Goal: Communication & Community: Answer question/provide support

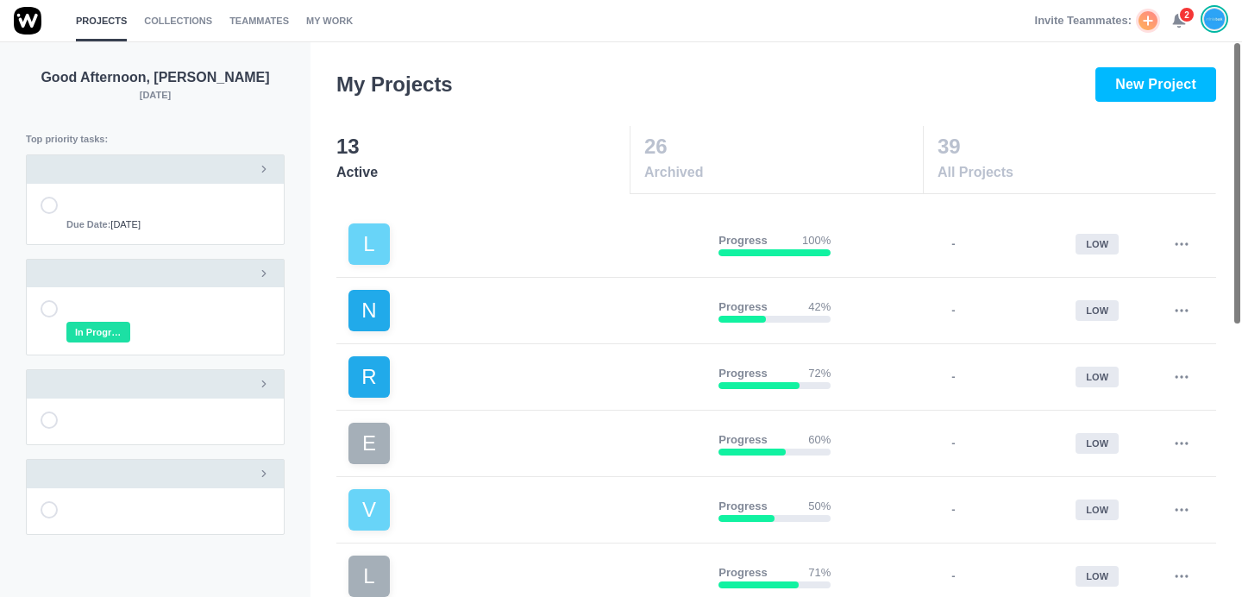
click at [1177, 24] on icon at bounding box center [1180, 21] width 16 height 16
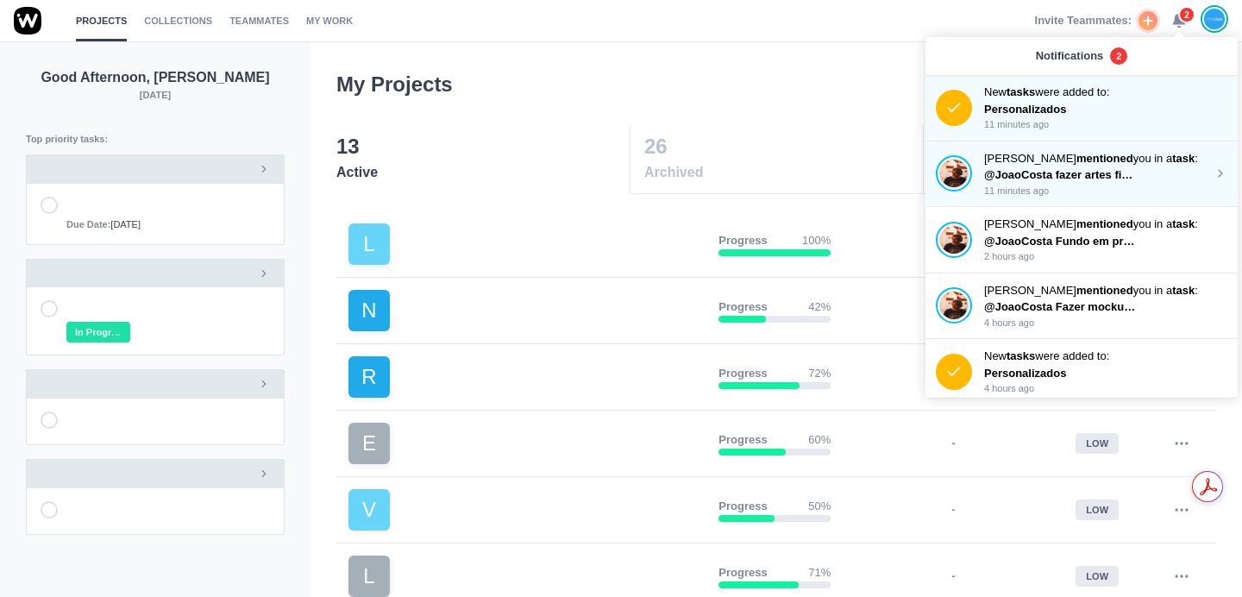
click at [1094, 173] on span "@JoaoCosta fazer artes finais V6" at bounding box center [1072, 174] width 177 height 13
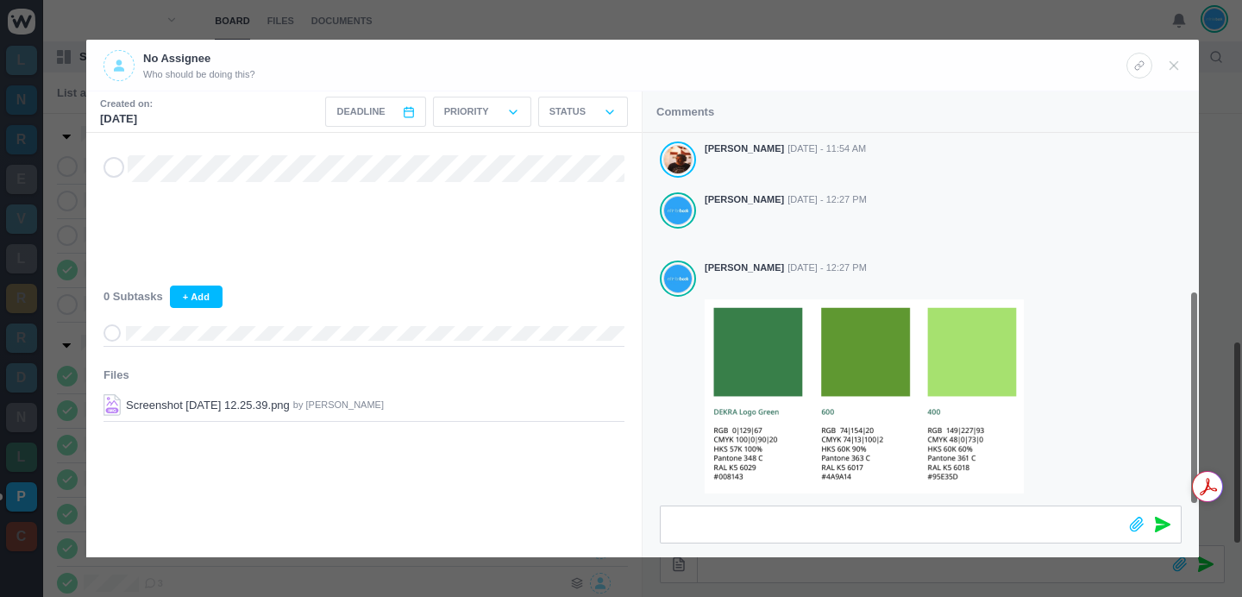
scroll to position [274, 0]
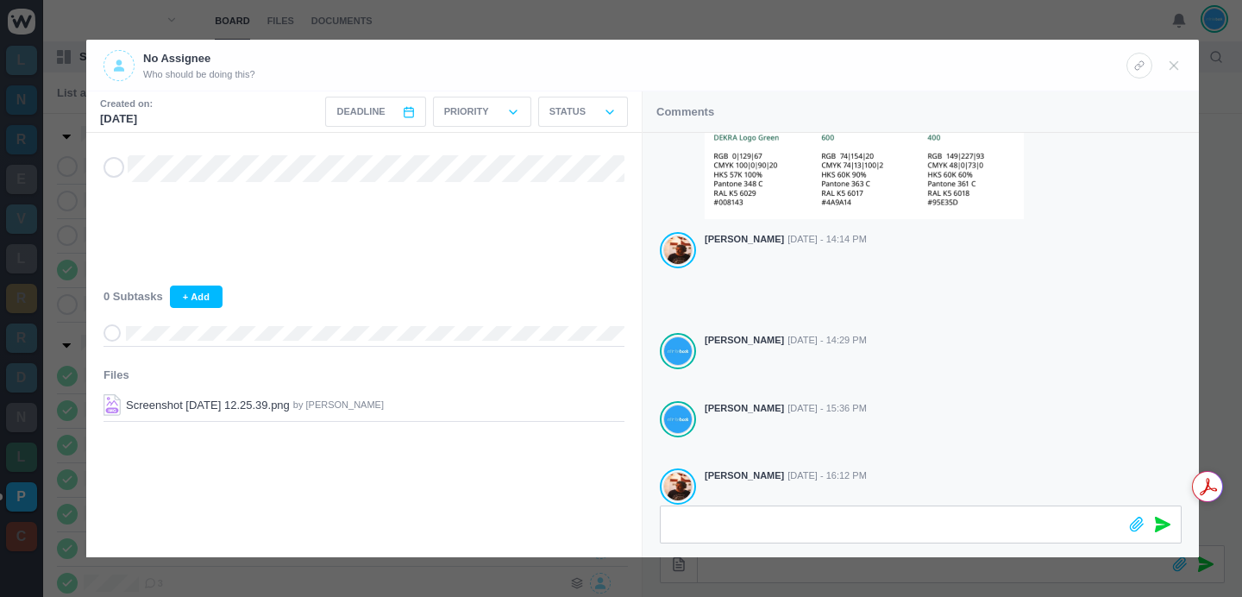
click at [773, 27] on div at bounding box center [621, 298] width 1242 height 597
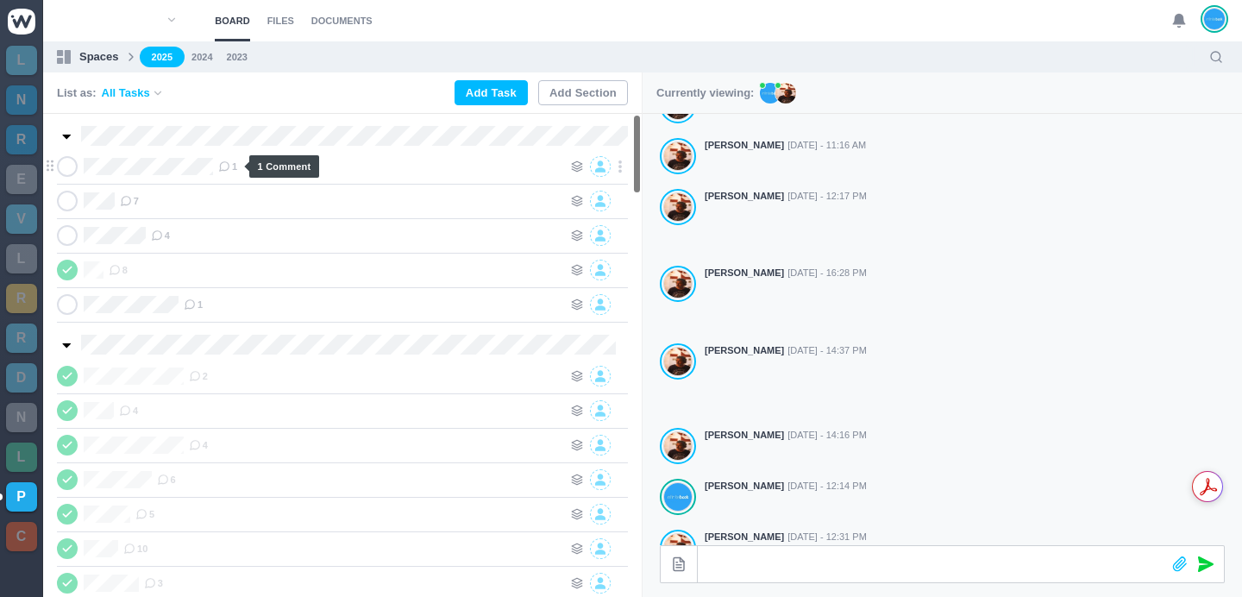
click at [230, 162] on icon at bounding box center [224, 166] width 12 height 12
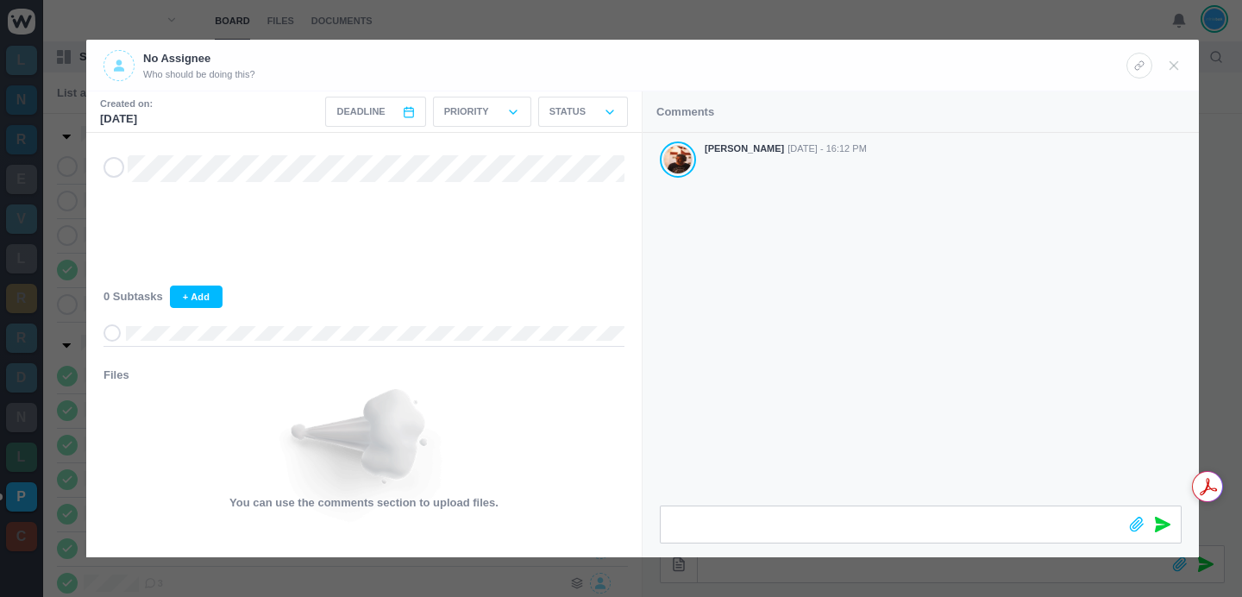
click at [631, 7] on div at bounding box center [621, 298] width 1242 height 597
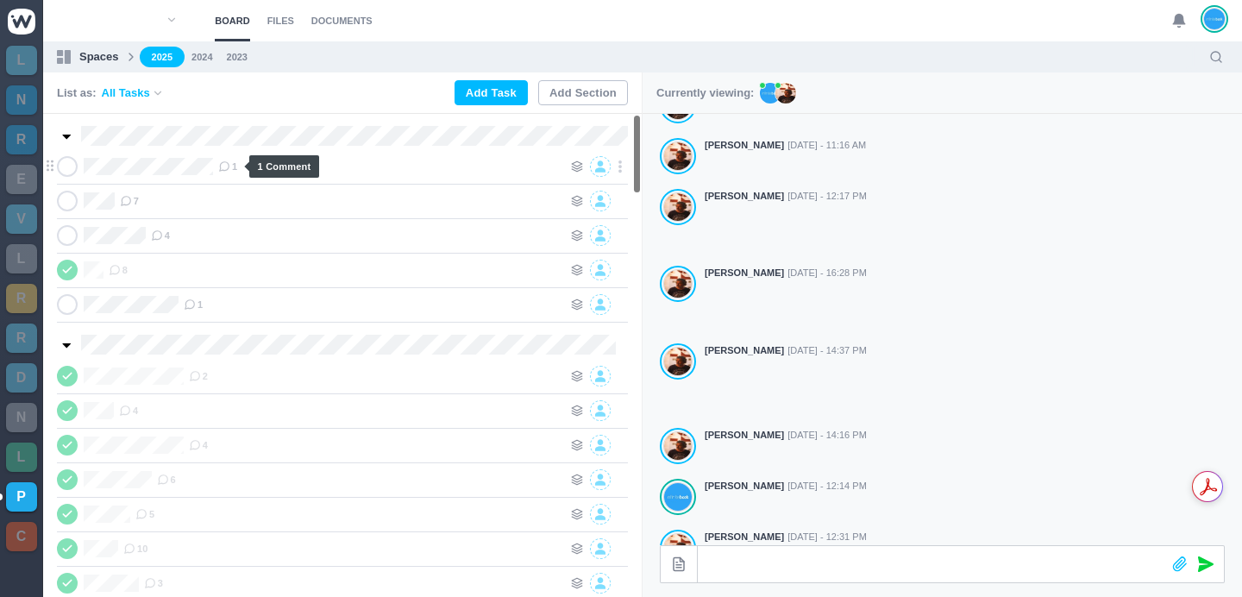
click at [230, 167] on icon at bounding box center [224, 166] width 12 height 12
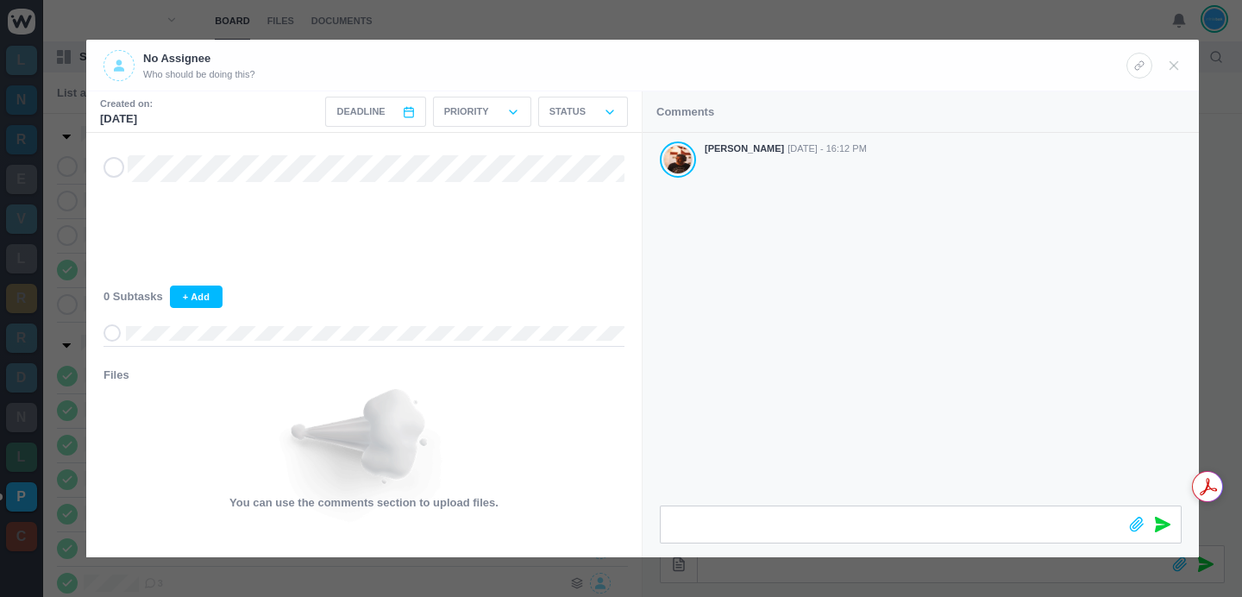
click at [840, 262] on div "Antonio Lopes Sep 05 - 16:12 PM" at bounding box center [921, 319] width 556 height 373
click at [562, 22] on div at bounding box center [621, 298] width 1242 height 597
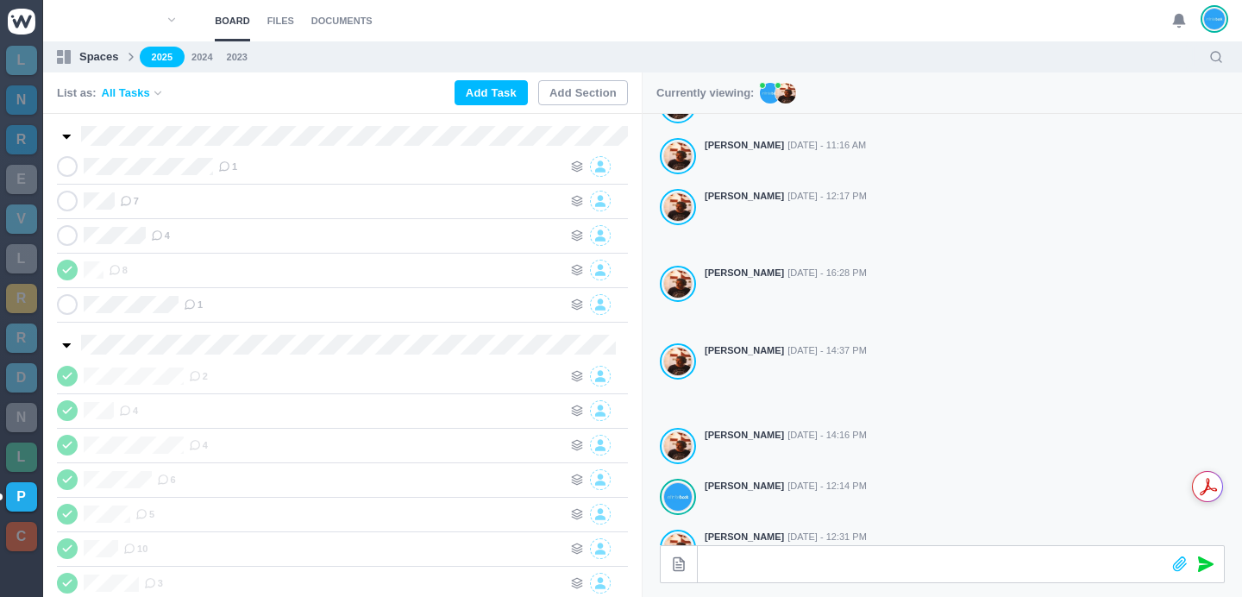
click at [427, 28] on section "Board Files Documents 0 Board Files Documents" at bounding box center [642, 20] width 1199 height 41
click at [134, 197] on span "7" at bounding box center [129, 201] width 19 height 14
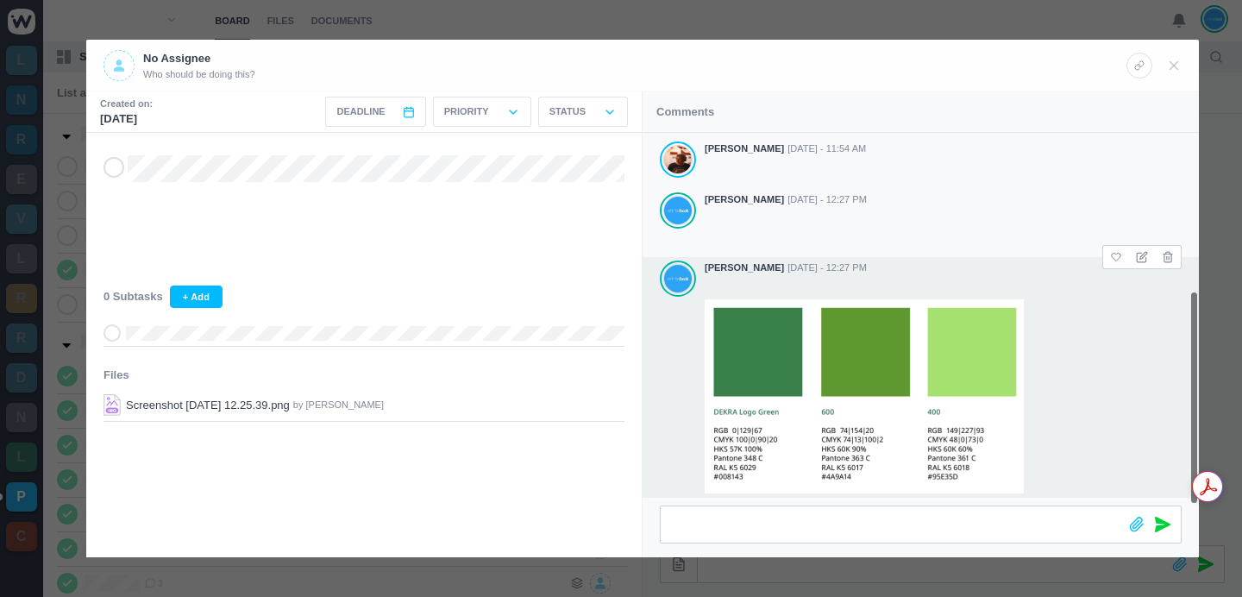
scroll to position [274, 0]
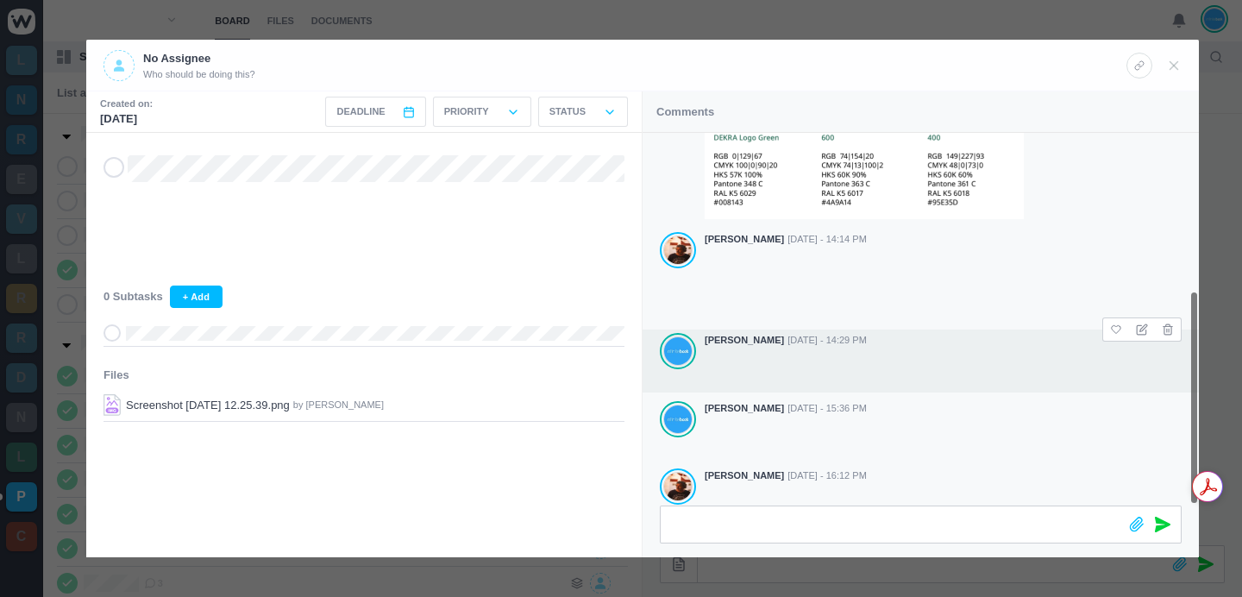
click at [999, 369] on div at bounding box center [943, 369] width 477 height 40
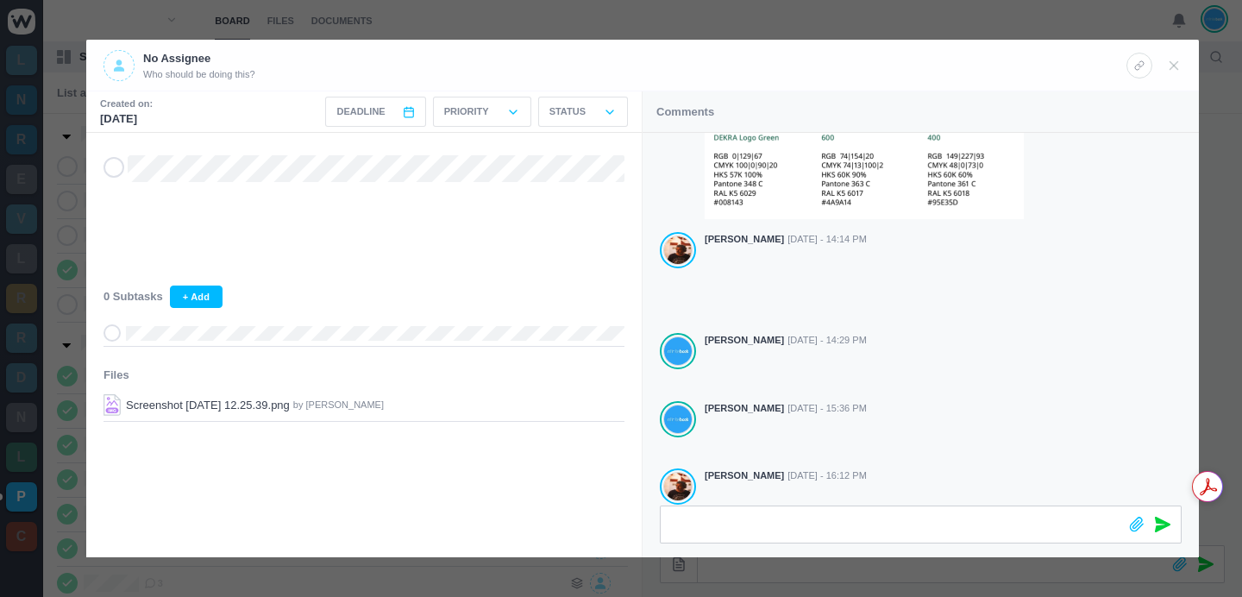
scroll to position [339, 0]
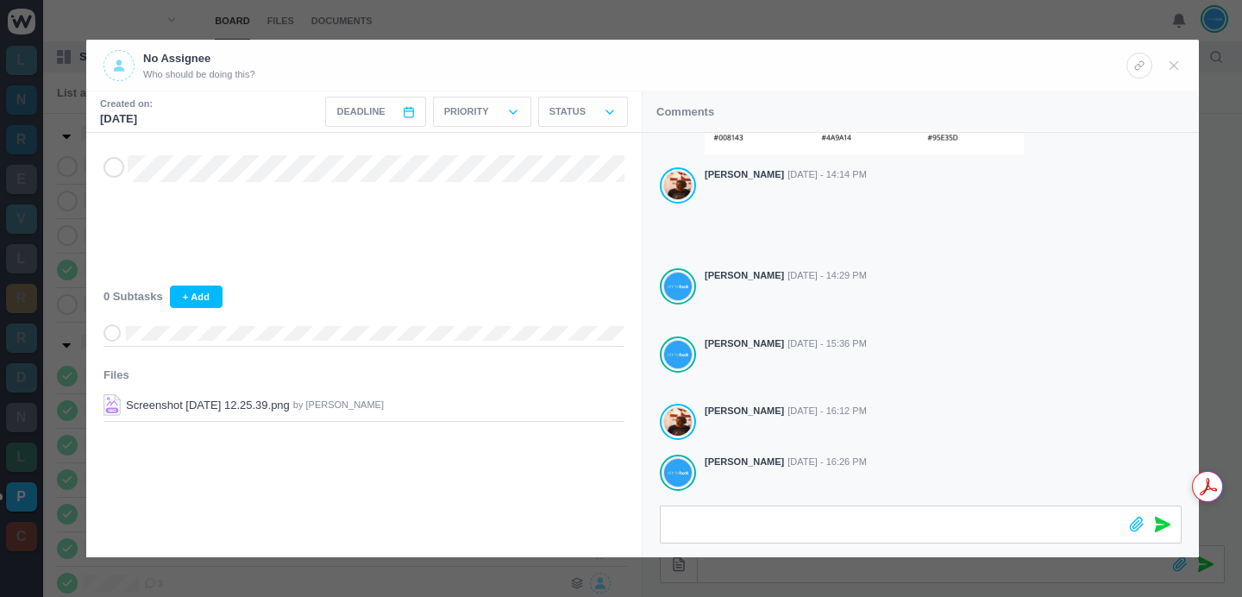
click at [1078, 3] on div at bounding box center [621, 298] width 1242 height 597
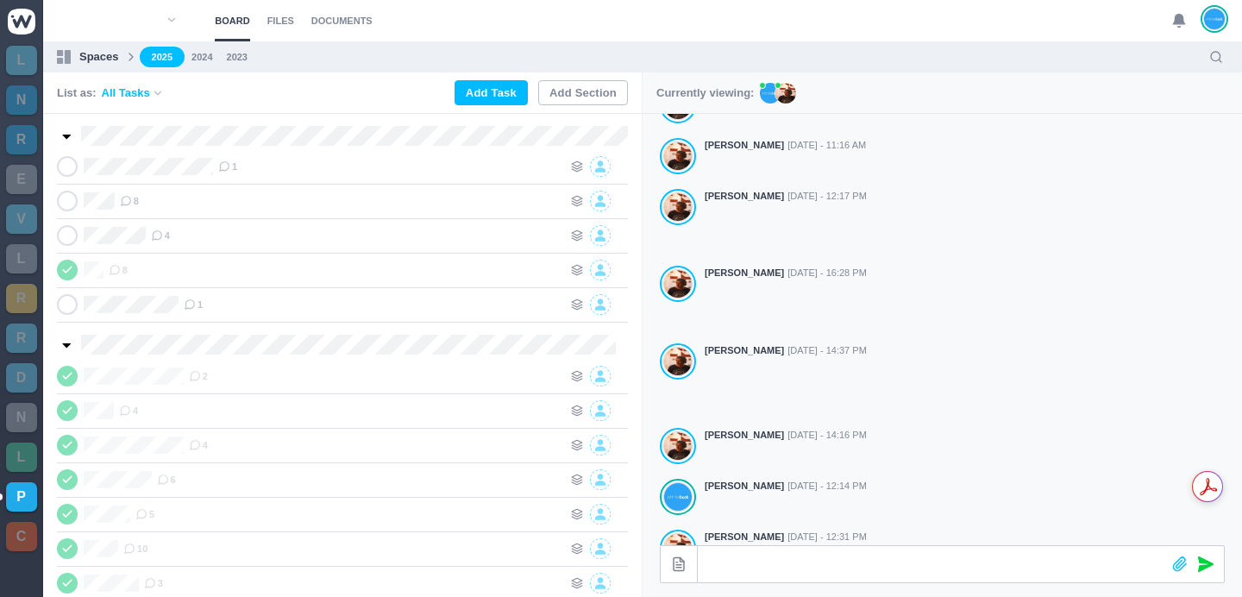
click at [1181, 22] on use at bounding box center [1179, 21] width 12 height 13
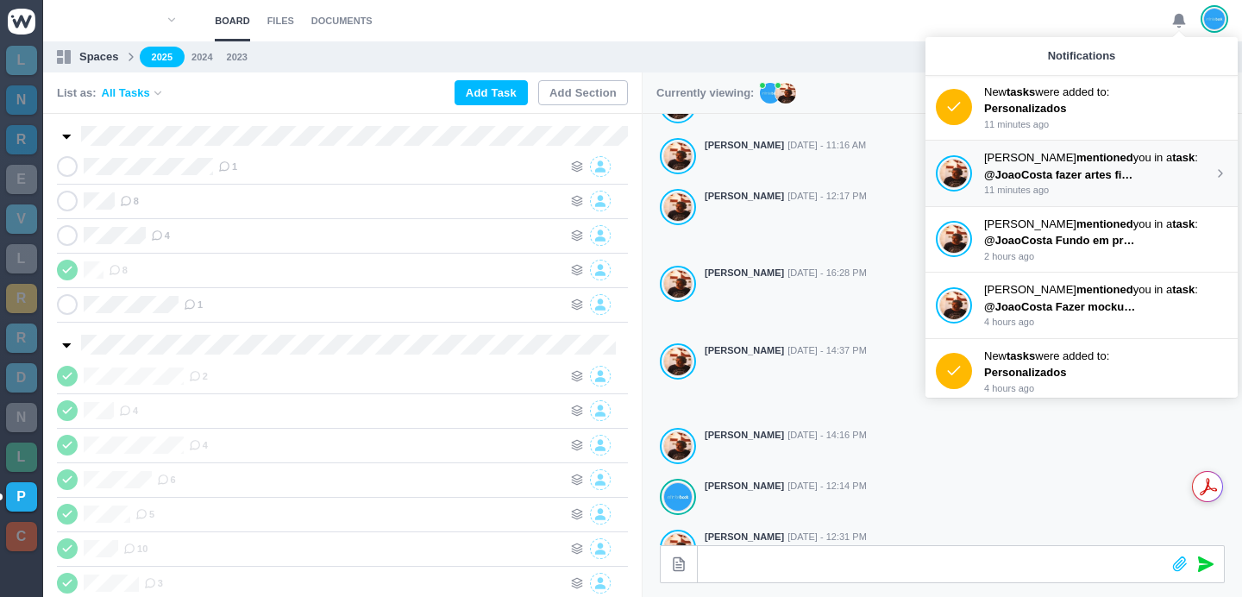
click at [1100, 177] on span "@JoaoCosta fazer artes finais V6" at bounding box center [1072, 174] width 177 height 13
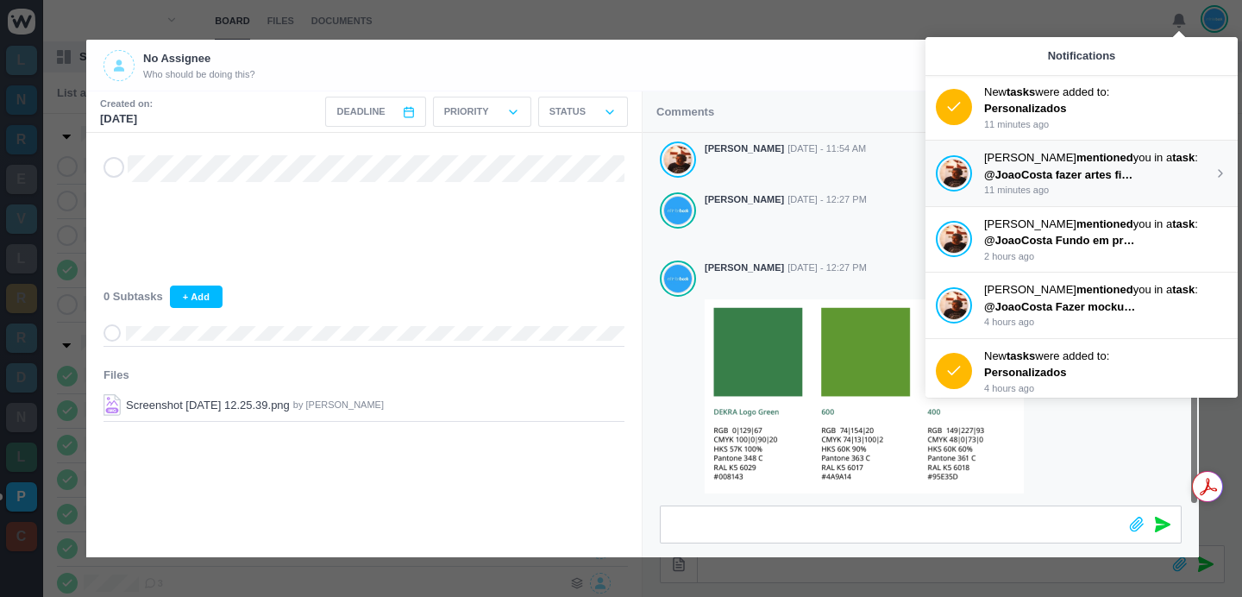
scroll to position [339, 0]
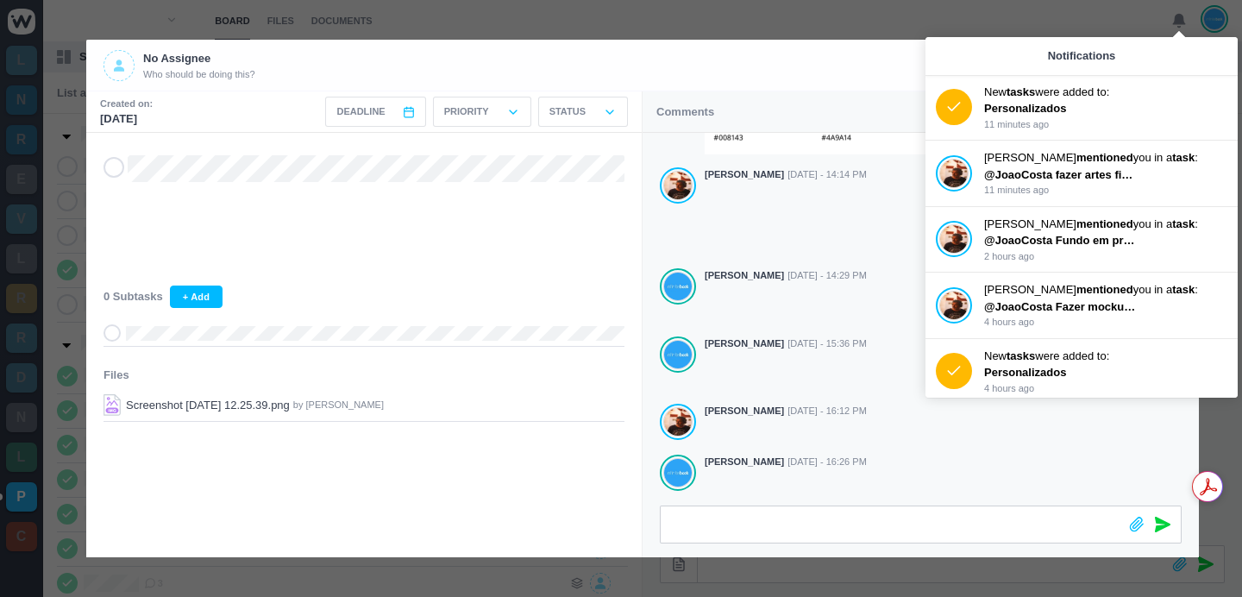
click at [673, 27] on div at bounding box center [621, 298] width 1242 height 597
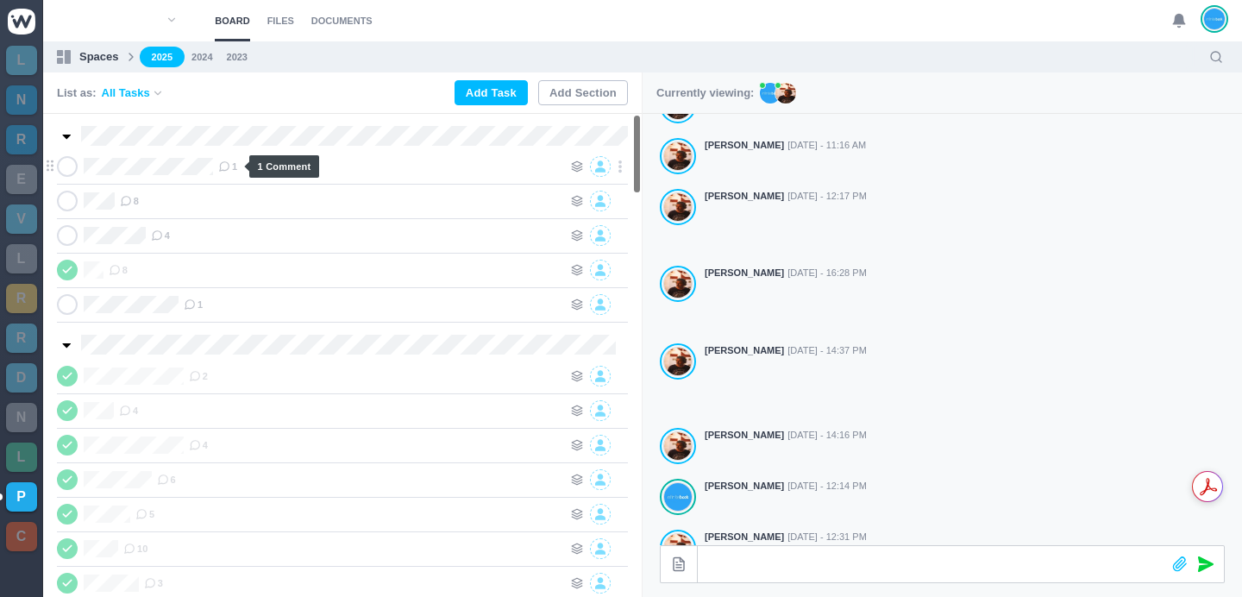
click at [225, 170] on use at bounding box center [224, 166] width 9 height 9
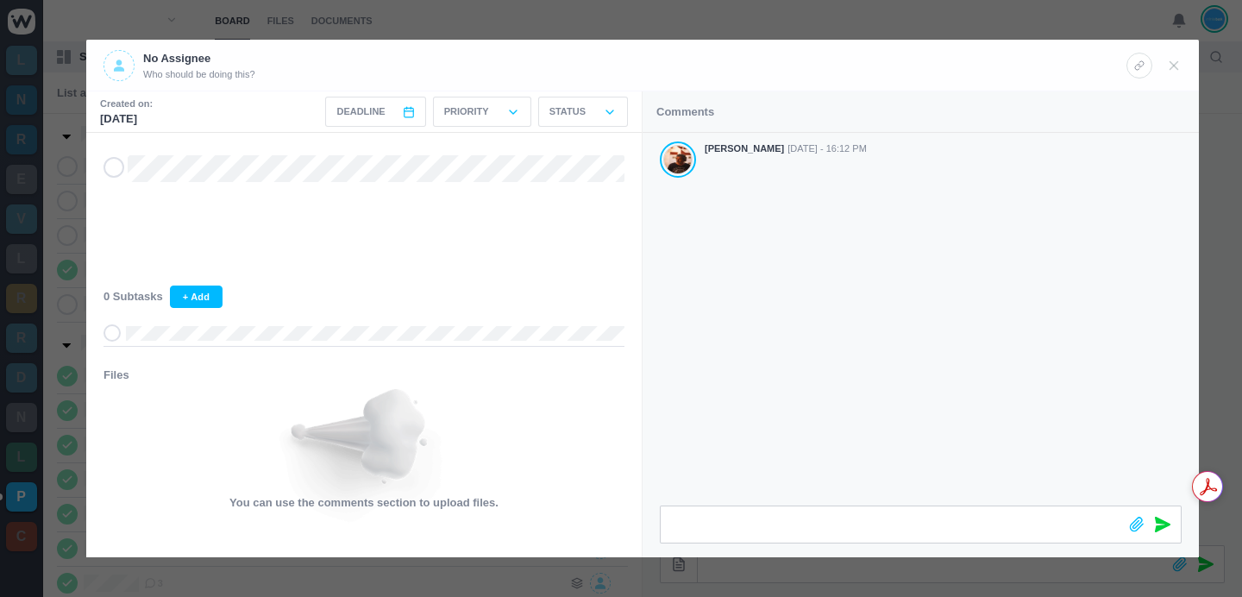
click at [776, 24] on div at bounding box center [621, 298] width 1242 height 597
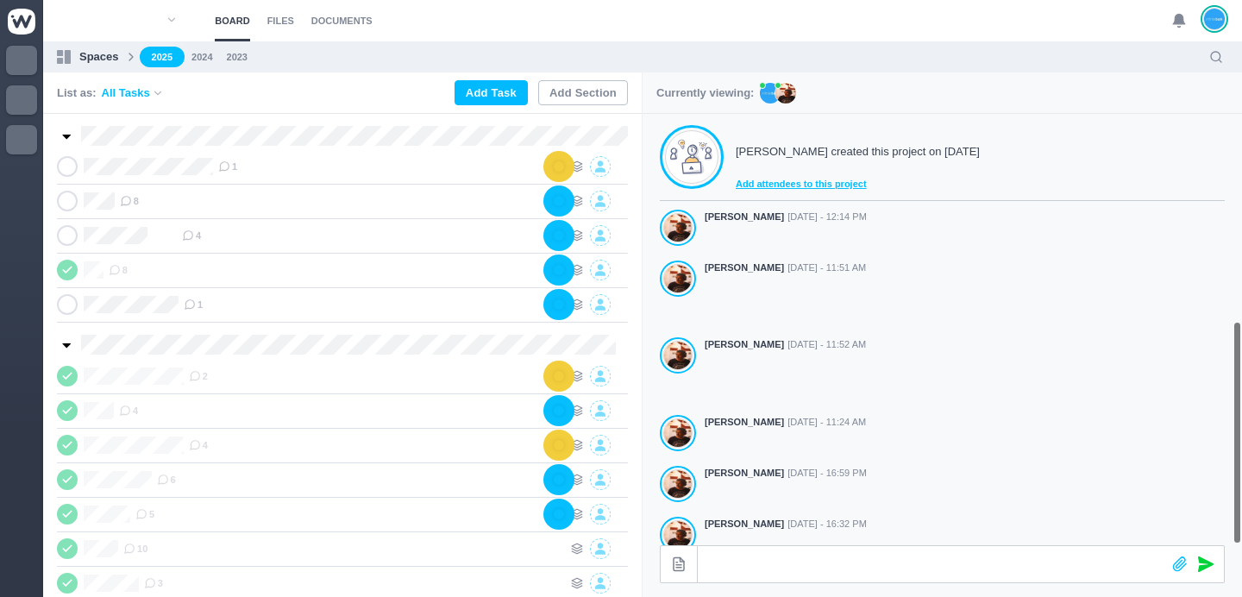
scroll to position [481, 0]
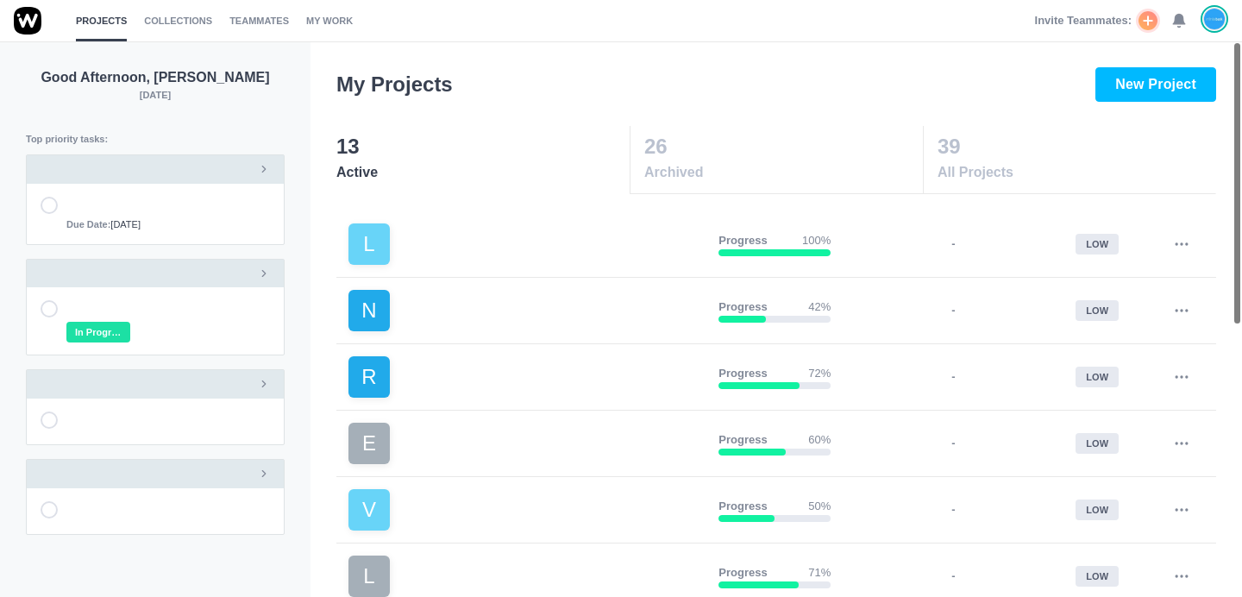
click at [1180, 16] on use at bounding box center [1179, 21] width 12 height 13
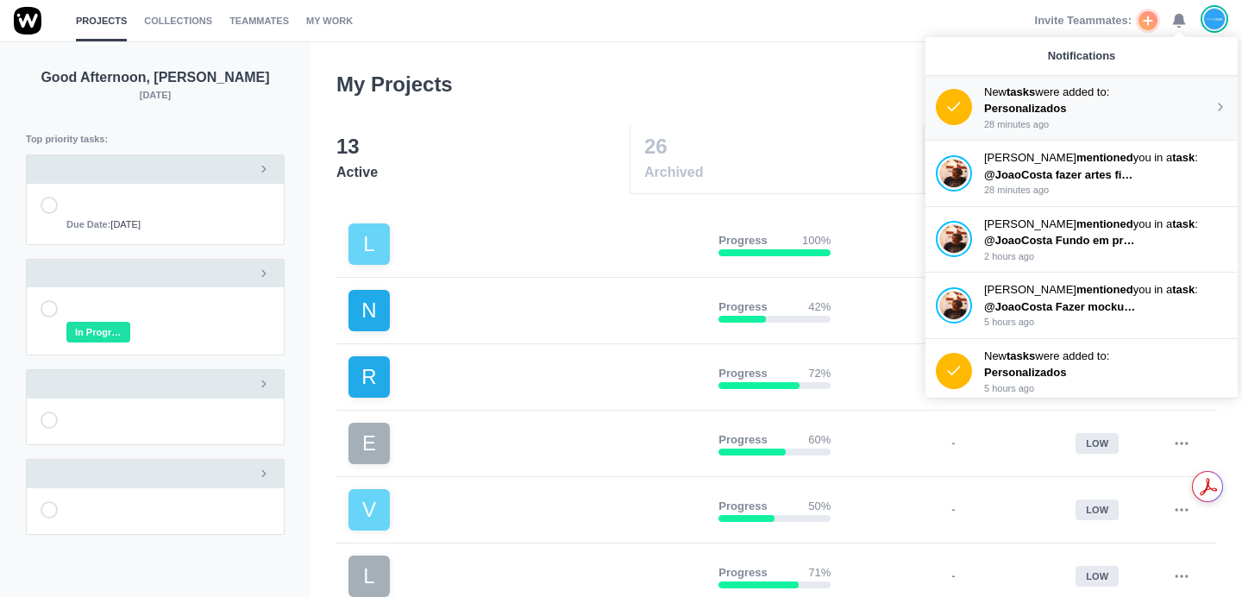
click at [1049, 117] on p "28 minutes ago" at bounding box center [1098, 124] width 229 height 15
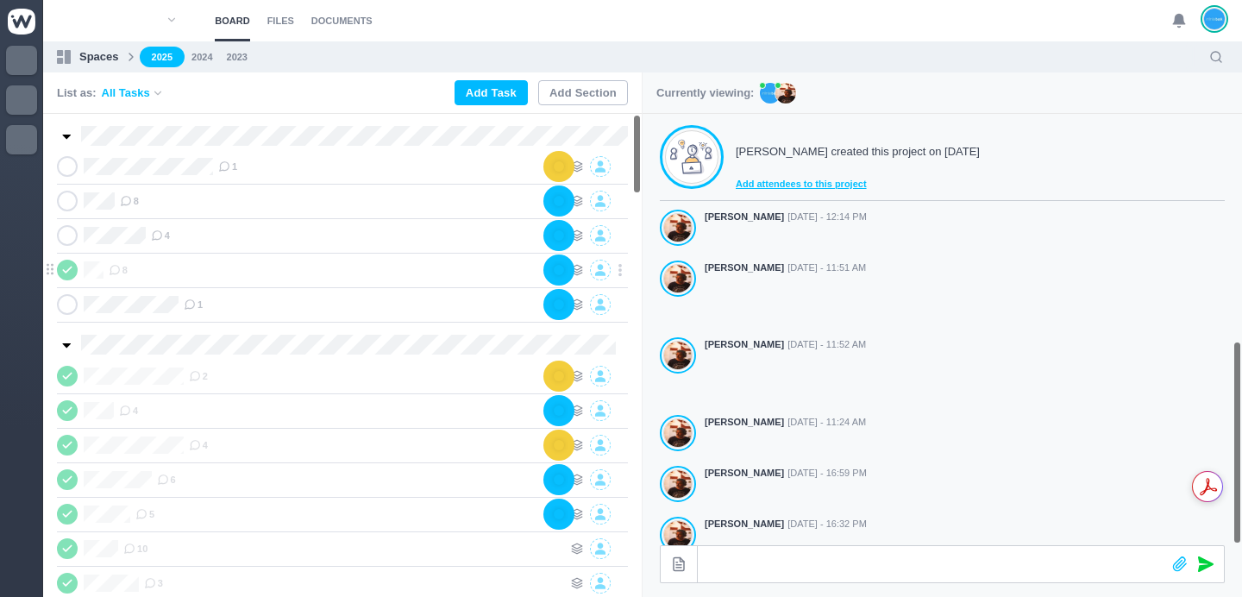
scroll to position [481, 0]
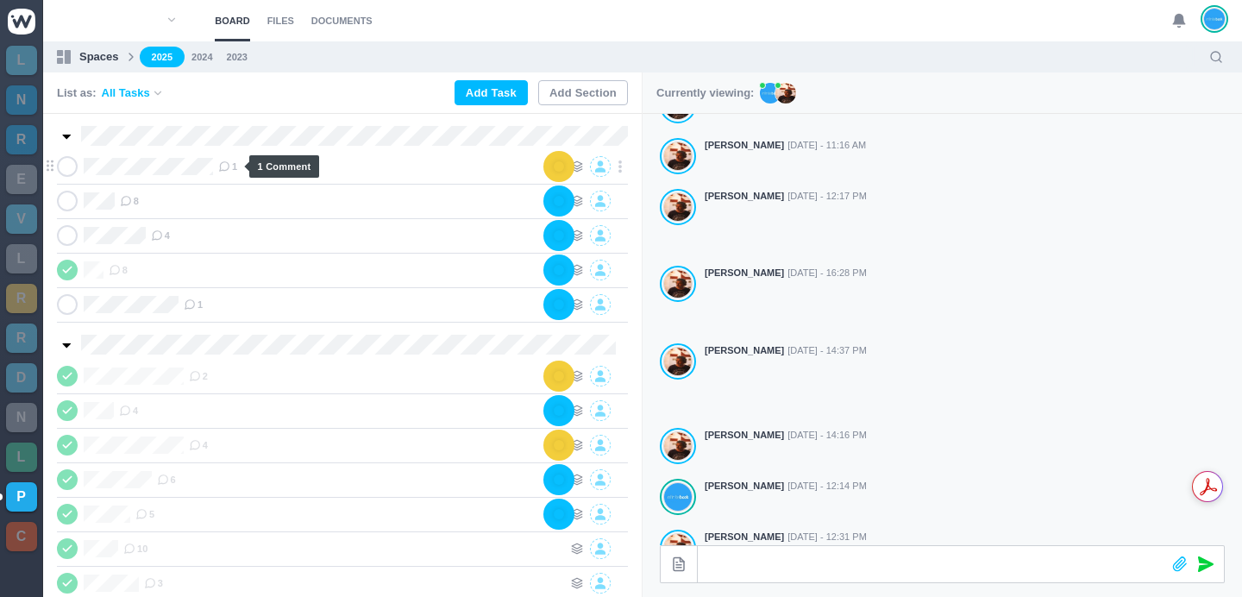
click at [226, 167] on icon at bounding box center [224, 166] width 12 height 12
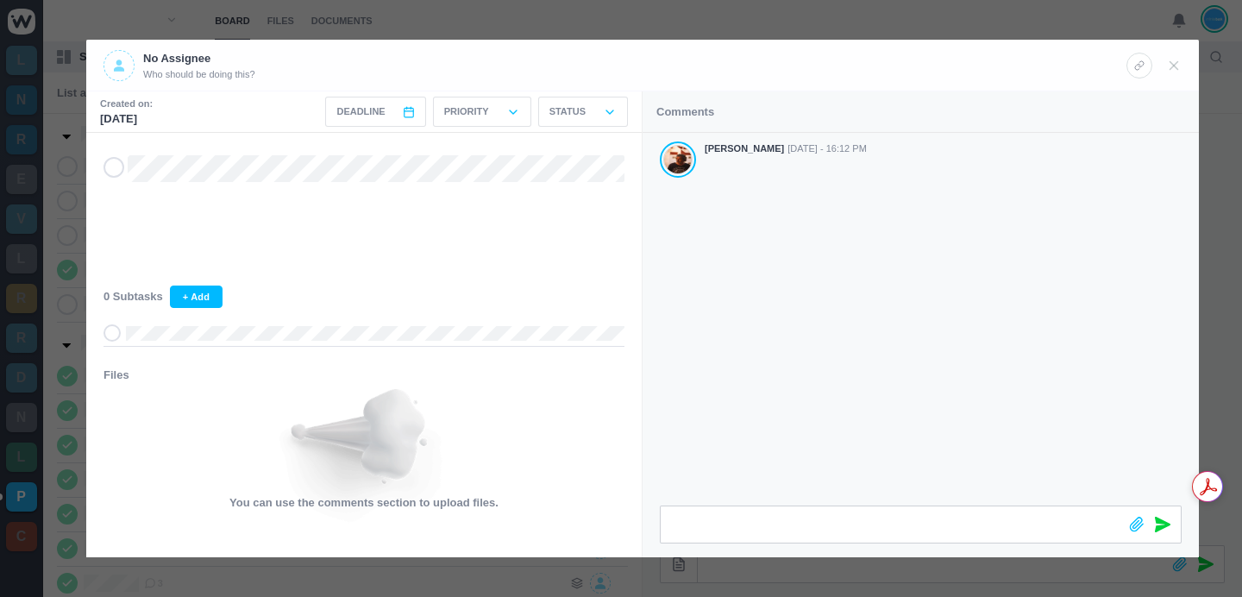
click at [803, 297] on div "Antonio Lopes Sep 05 - 16:12 PM" at bounding box center [921, 319] width 556 height 373
click at [744, 246] on div "Antonio Lopes Sep 05 - 16:12 PM" at bounding box center [921, 319] width 556 height 373
click at [1179, 18] on div at bounding box center [621, 298] width 1242 height 597
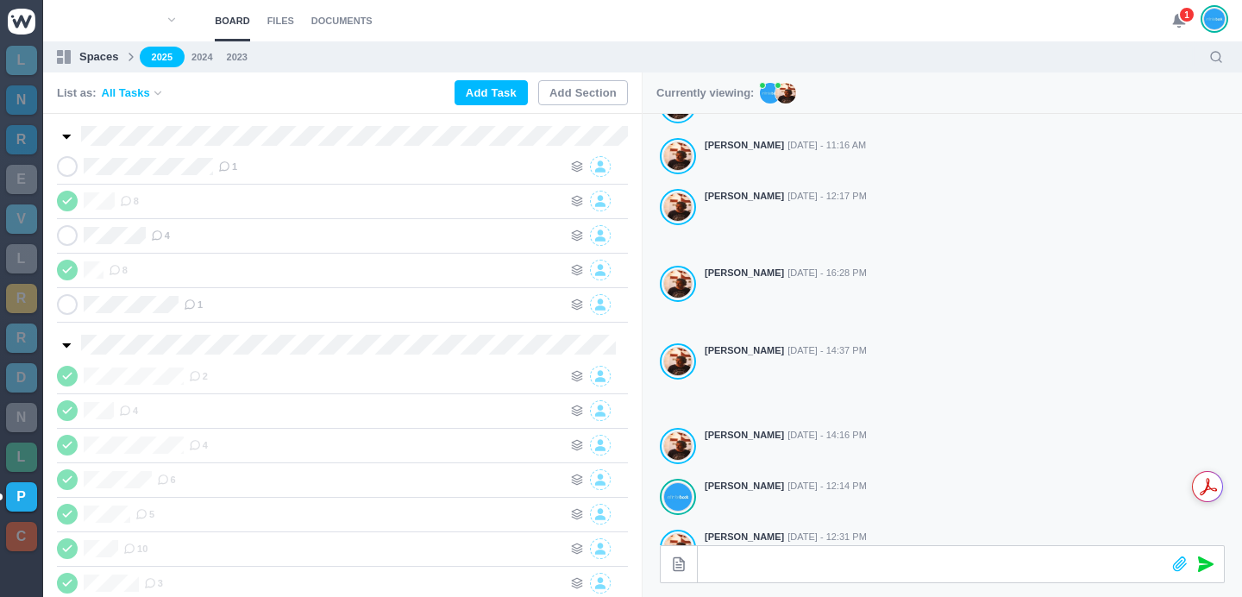
click at [1180, 22] on use at bounding box center [1179, 21] width 12 height 13
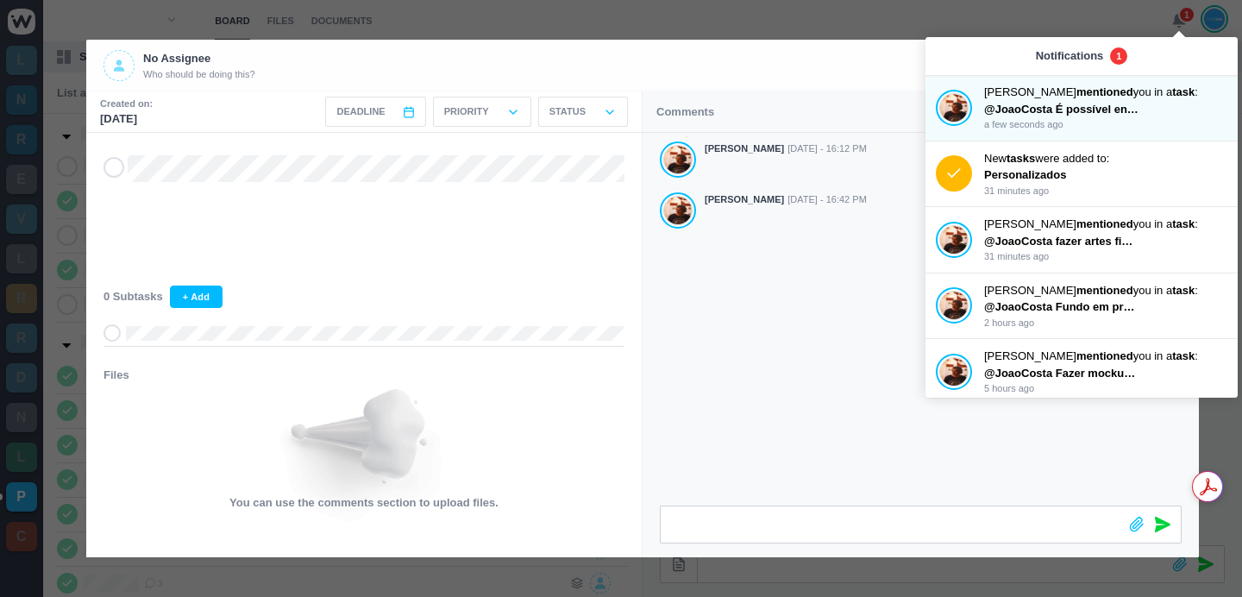
click at [794, 324] on div "Antonio Lopes Sep 05 - 16:12 PM Antonio Lopes Sep 05 - 16:42 PM" at bounding box center [921, 319] width 556 height 373
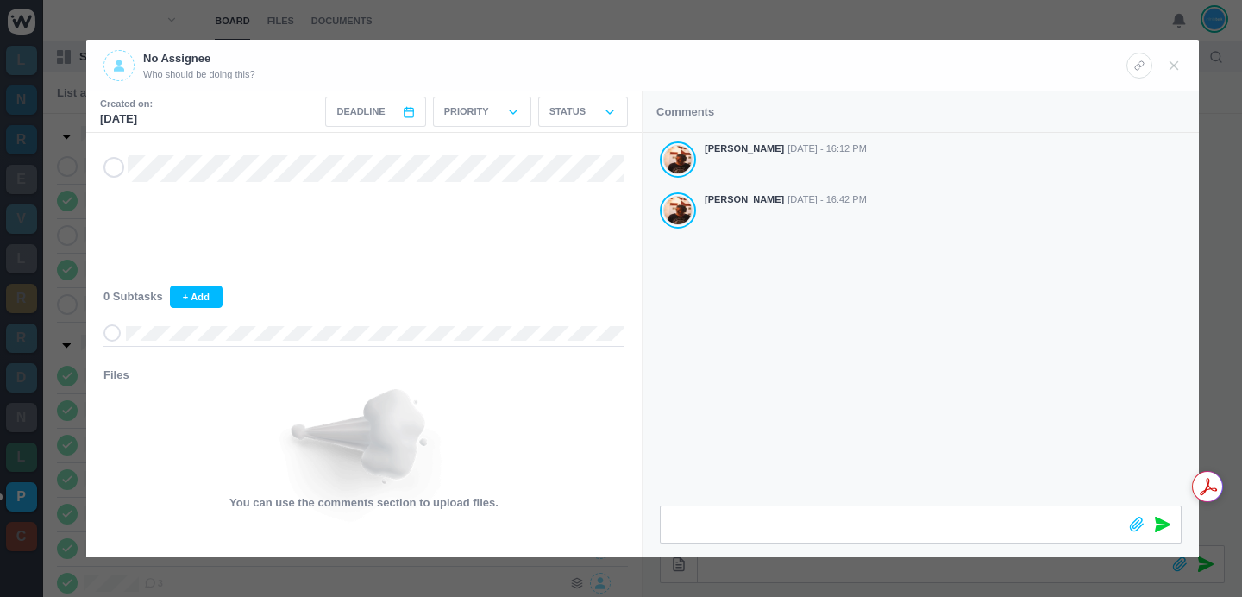
click at [638, 19] on div at bounding box center [621, 298] width 1242 height 597
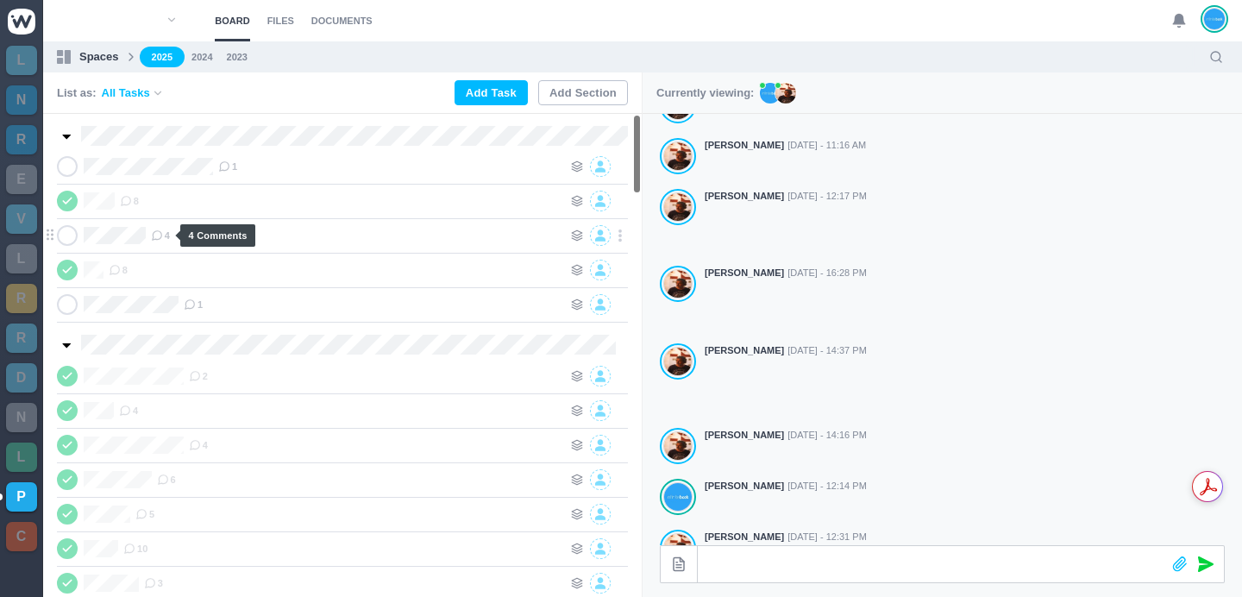
click at [168, 230] on span "4" at bounding box center [160, 236] width 19 height 14
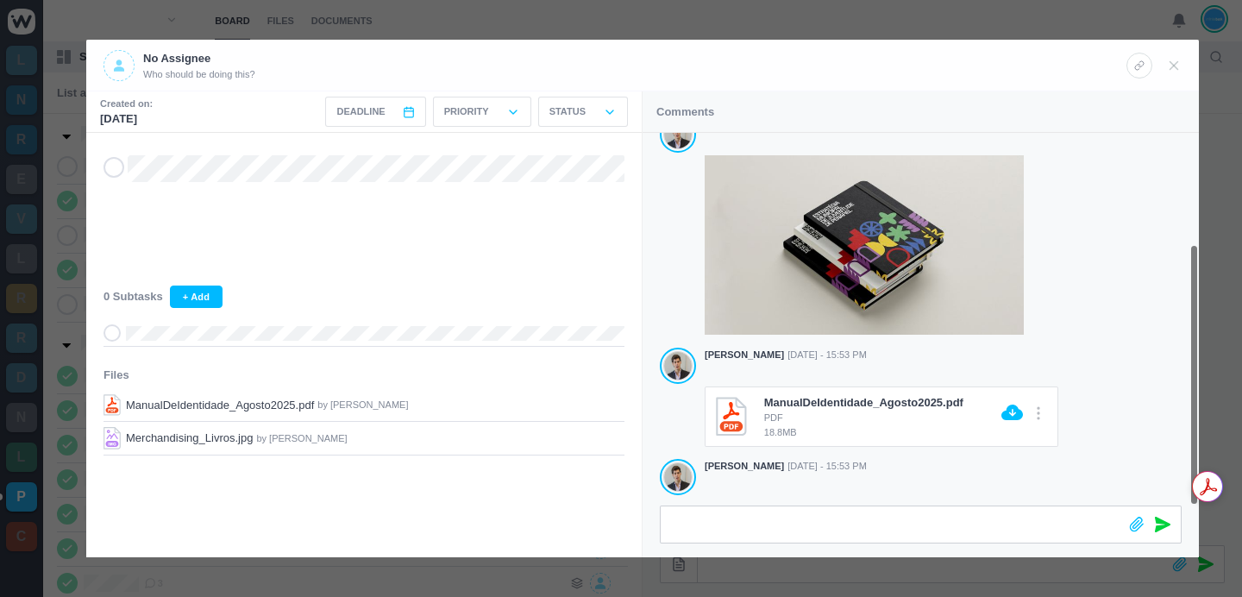
scroll to position [158, 0]
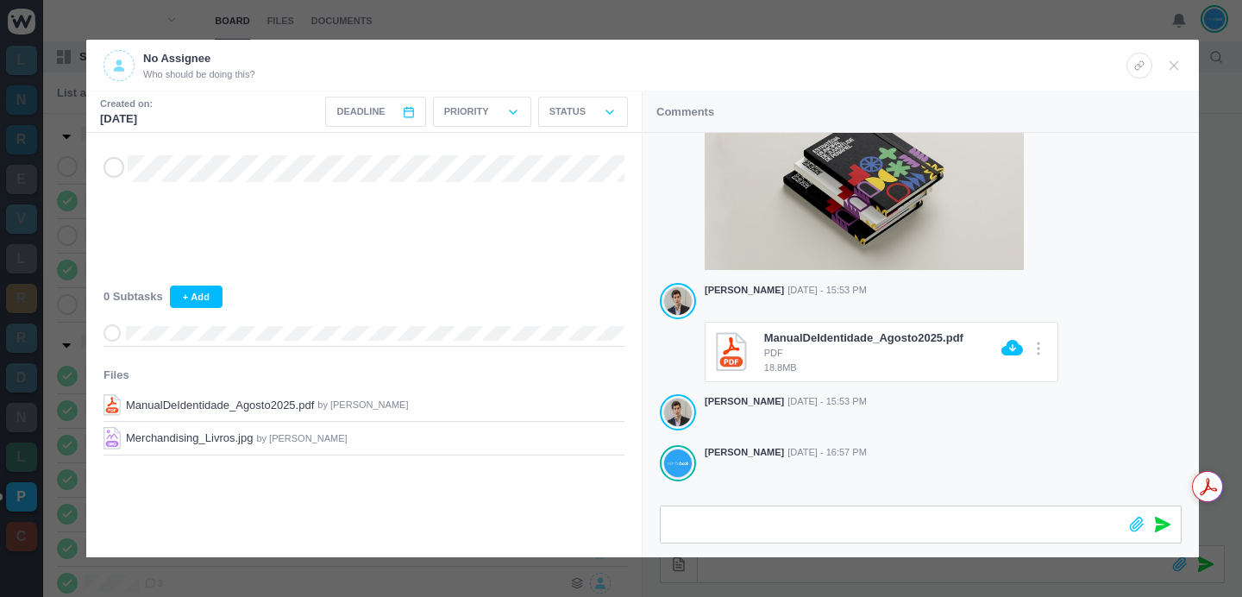
click at [575, 32] on div at bounding box center [621, 298] width 1242 height 597
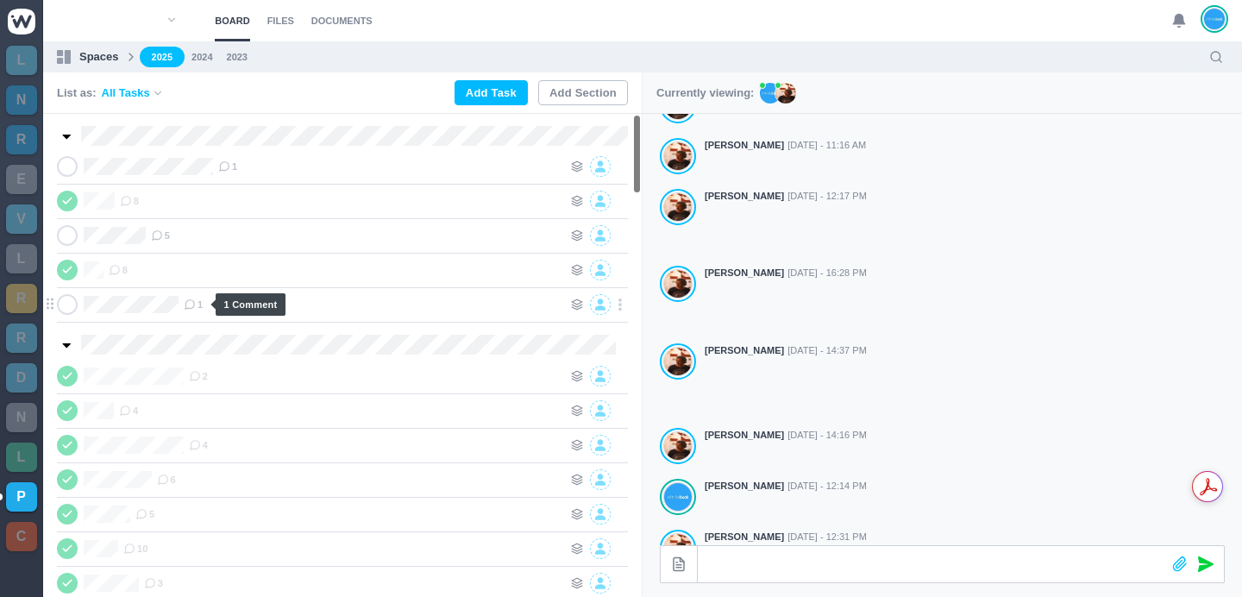
click at [192, 302] on icon at bounding box center [190, 305] width 12 height 12
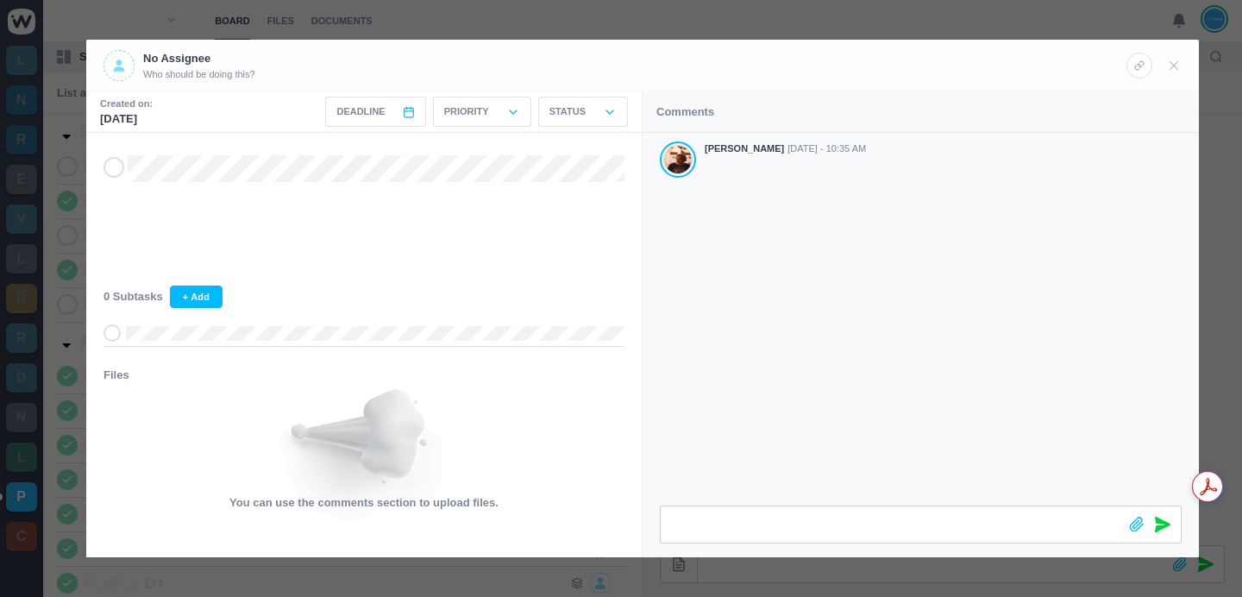
click at [746, 12] on div at bounding box center [621, 298] width 1242 height 597
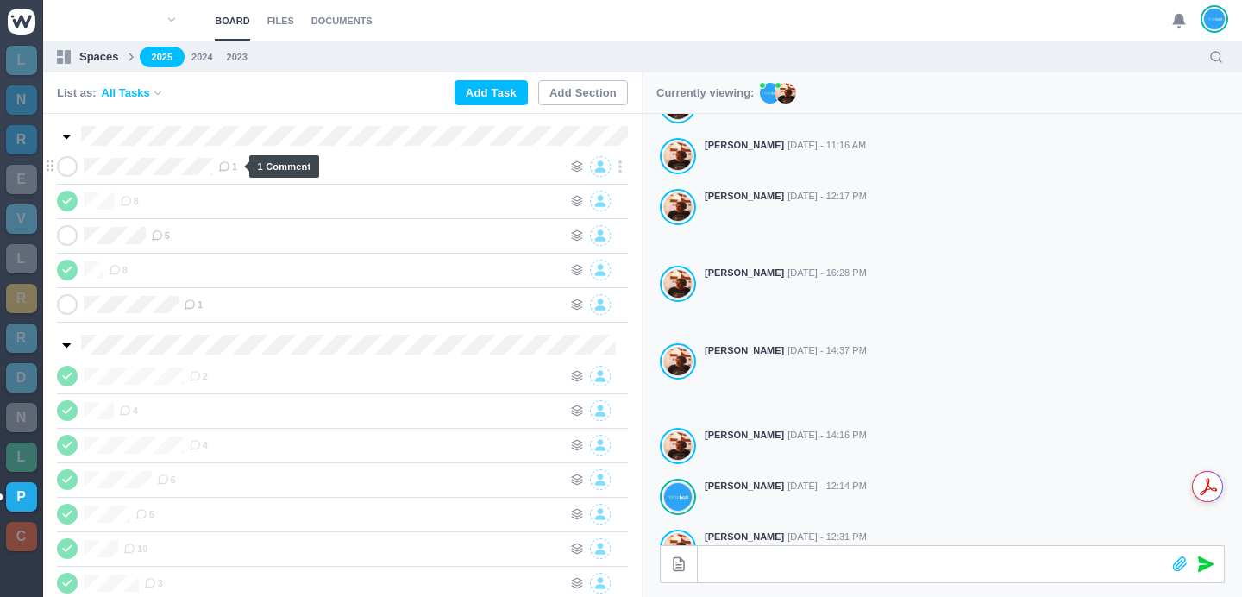
click at [230, 163] on icon at bounding box center [224, 166] width 12 height 12
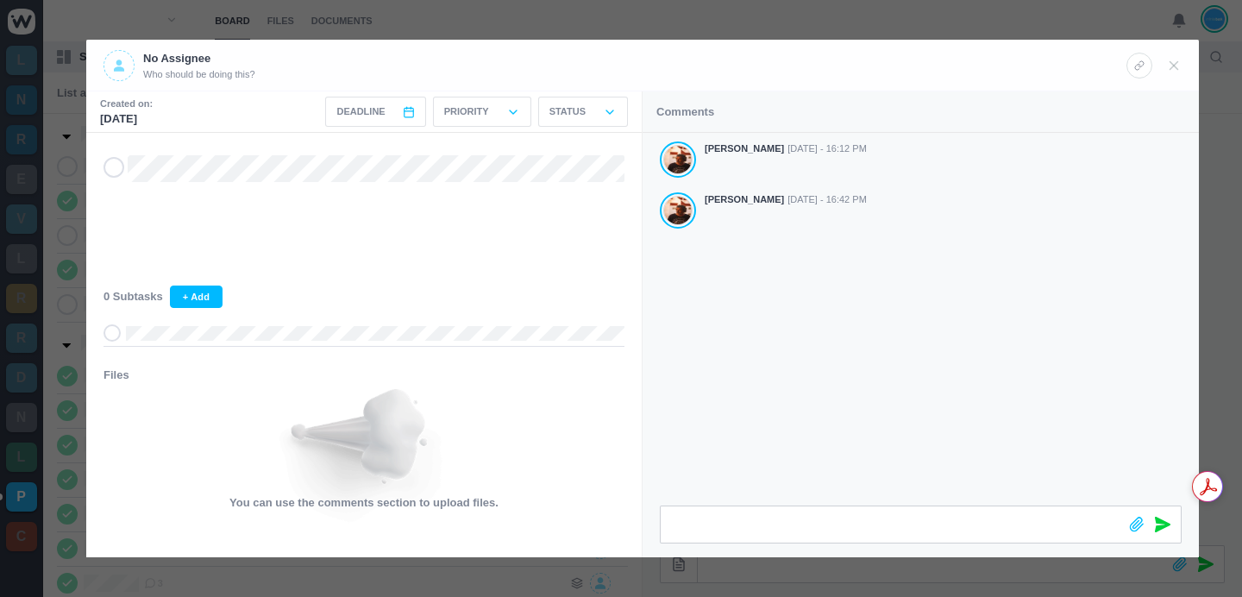
click at [820, 332] on div "Antonio Lopes Sep 05 - 16:12 PM Antonio Lopes Sep 05 - 16:42 PM" at bounding box center [921, 319] width 556 height 373
click at [924, 381] on div "Antonio Lopes Sep 05 - 16:12 PM Antonio Lopes Sep 05 - 16:42 PM" at bounding box center [921, 319] width 556 height 373
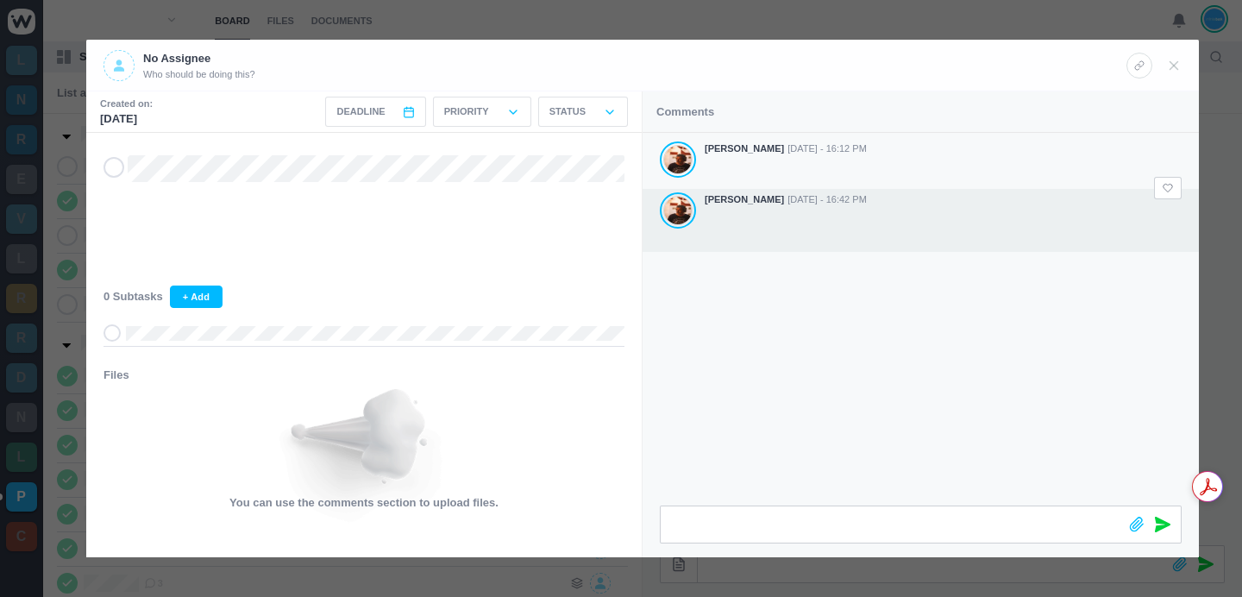
click at [963, 202] on div "Antonio Lopes Sep 05 - 16:42 PM" at bounding box center [943, 220] width 477 height 56
click at [1185, 224] on div "Antonio Lopes Sep 05 - 16:42 PM" at bounding box center [921, 220] width 556 height 63
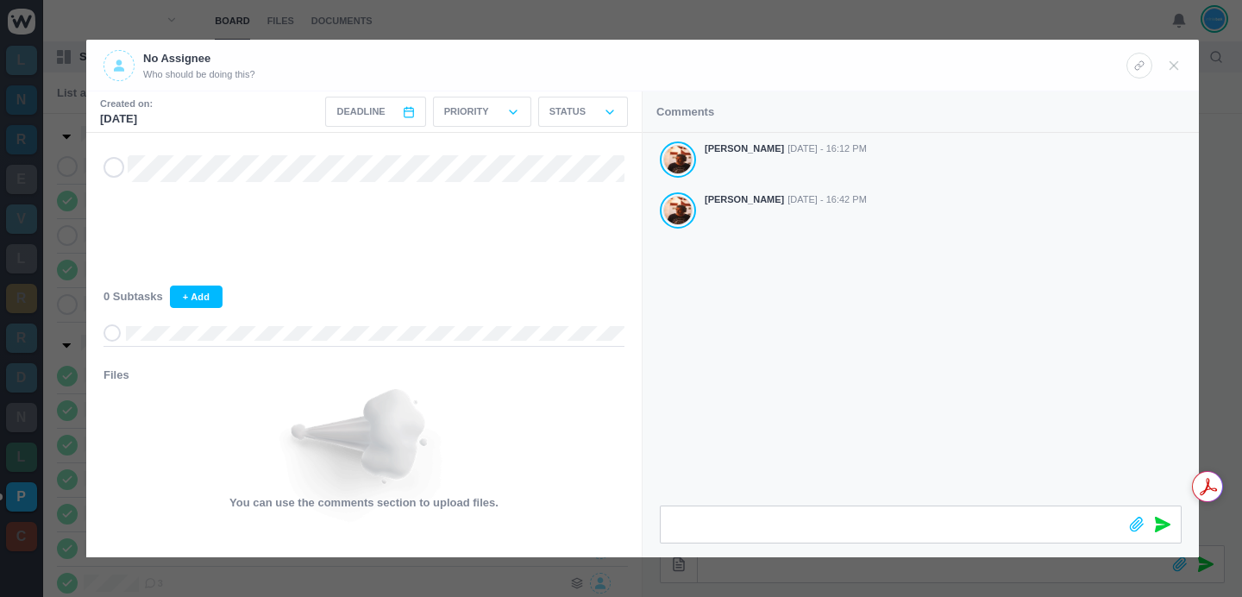
click at [869, 311] on div "Antonio Lopes Sep 05 - 16:12 PM Antonio Lopes Sep 05 - 16:42 PM" at bounding box center [921, 319] width 556 height 373
click at [1091, 15] on div at bounding box center [621, 298] width 1242 height 597
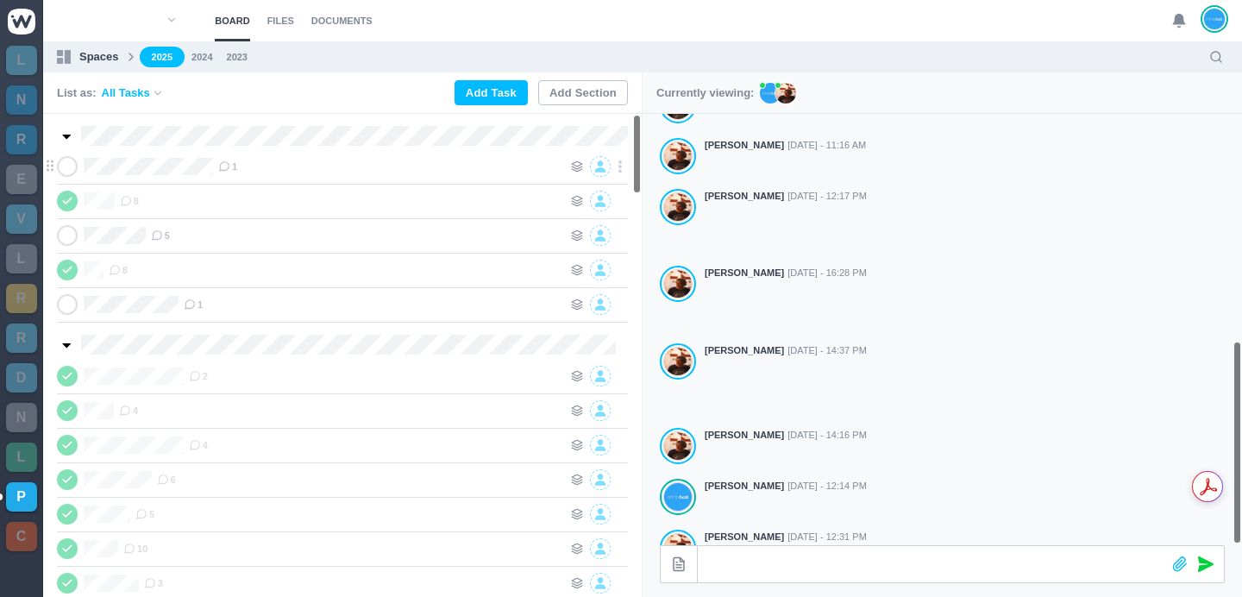
click at [226, 163] on icon at bounding box center [224, 166] width 12 height 12
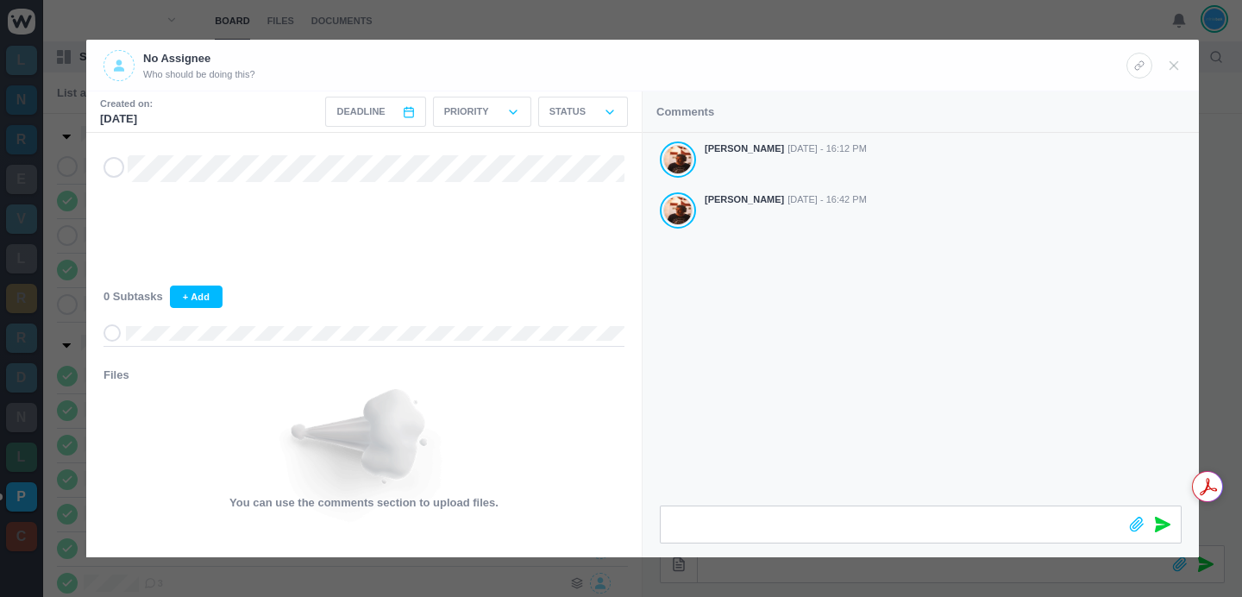
click at [837, 306] on div "Antonio Lopes Sep 05 - 16:12 PM Antonio Lopes Sep 05 - 16:42 PM" at bounding box center [921, 319] width 556 height 373
click at [900, 320] on div "Antonio Lopes Sep 05 - 16:12 PM Antonio Lopes Sep 05 - 16:42 PM" at bounding box center [921, 319] width 556 height 373
click at [875, 413] on div "Antonio Lopes Sep 05 - 16:12 PM Antonio Lopes Sep 05 - 16:42 PM" at bounding box center [921, 319] width 556 height 373
click at [792, 28] on div at bounding box center [621, 298] width 1242 height 597
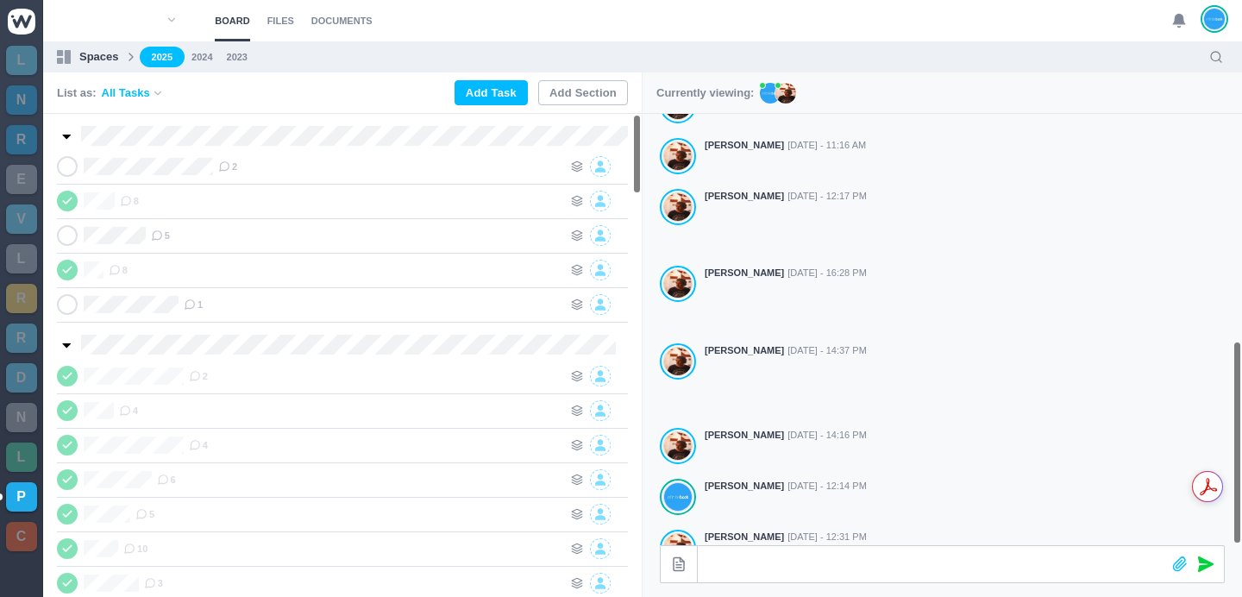
click at [946, 30] on section "Board Files Documents 0 Board Files Documents" at bounding box center [642, 20] width 1199 height 41
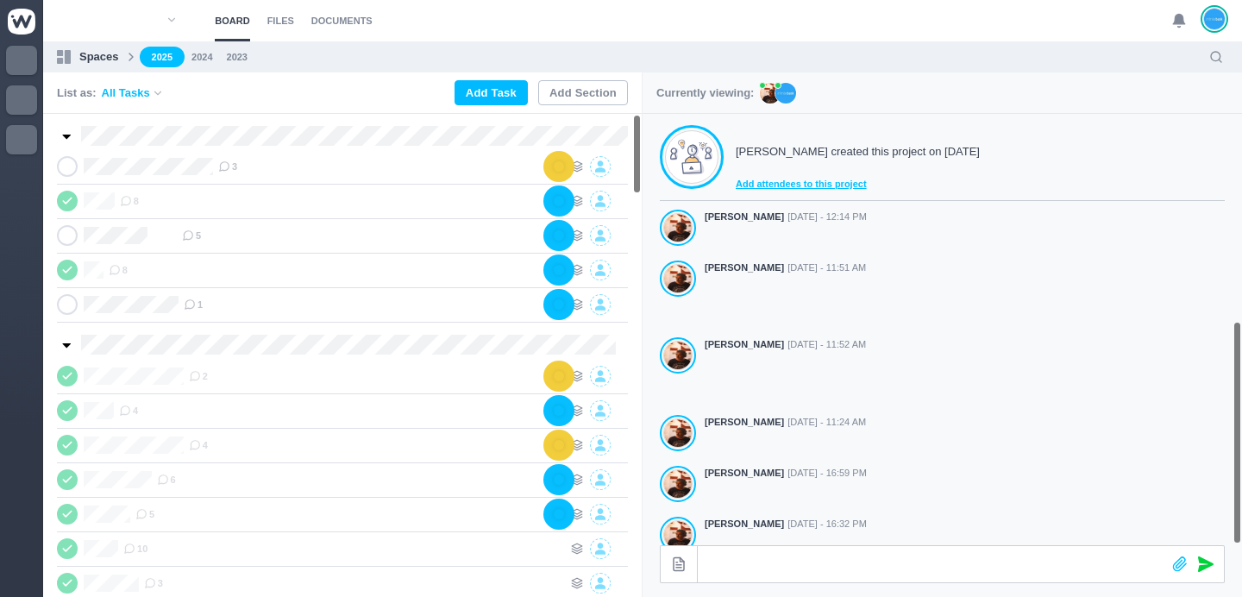
scroll to position [481, 0]
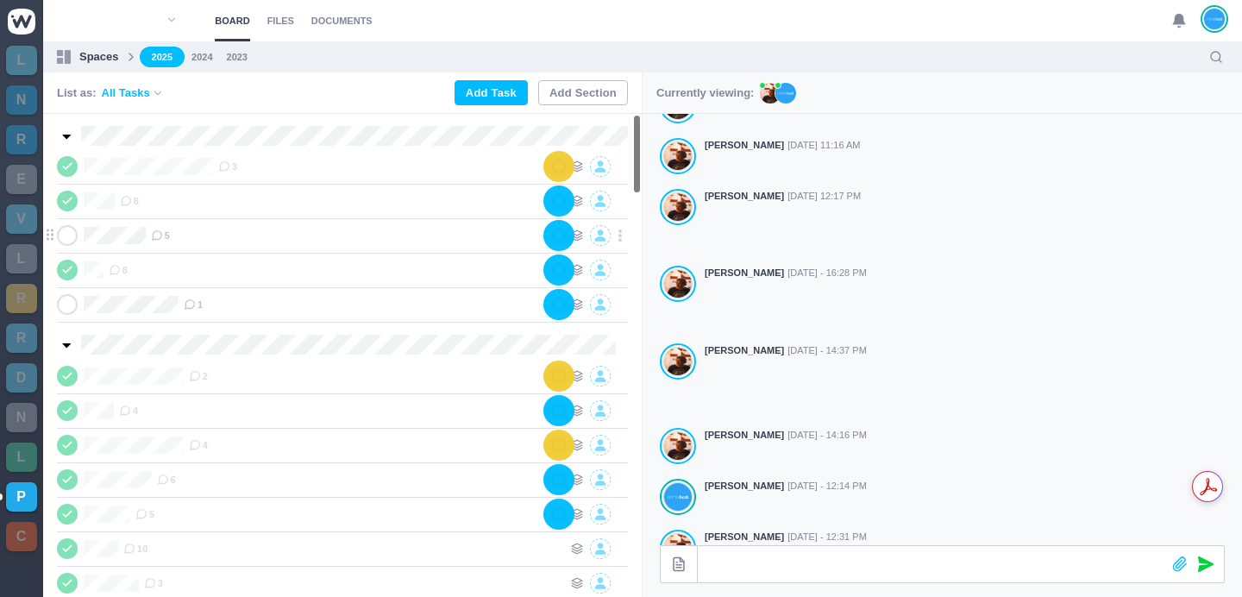
click at [167, 232] on span "5" at bounding box center [160, 236] width 19 height 14
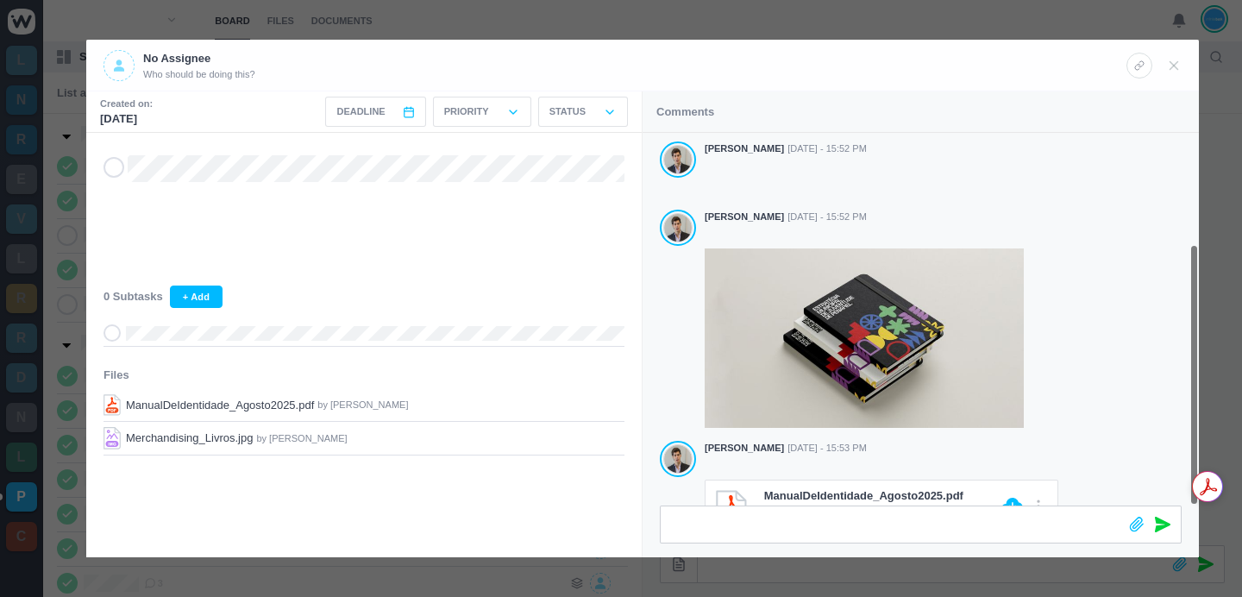
scroll to position [158, 0]
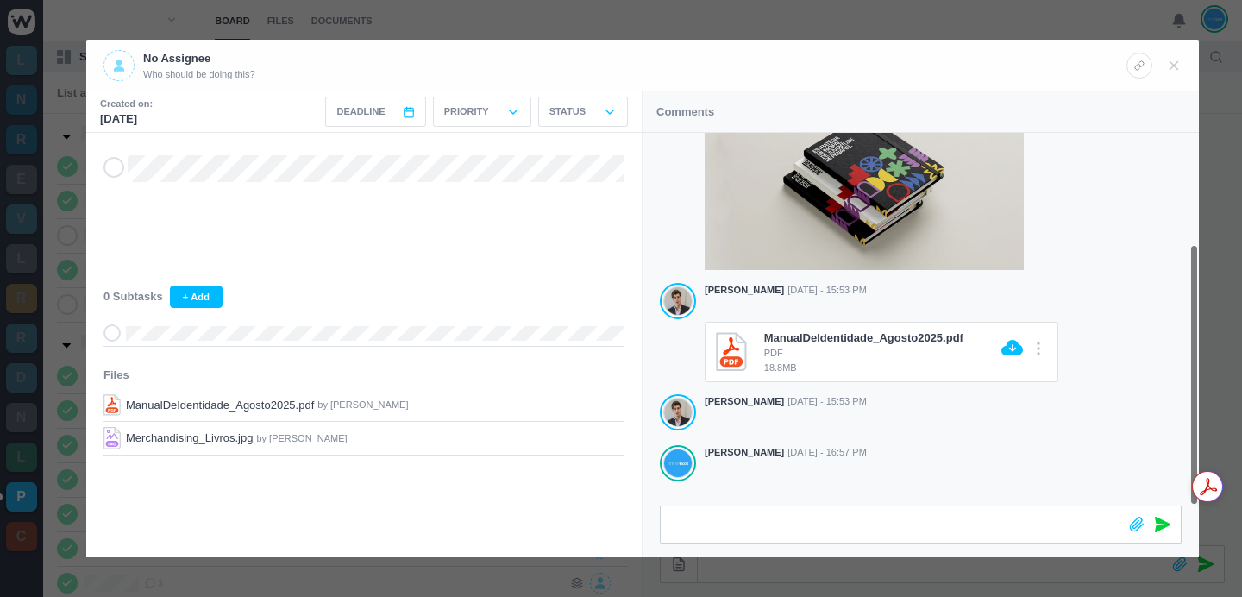
click at [731, 17] on div at bounding box center [621, 298] width 1242 height 597
